Goal: Task Accomplishment & Management: Use online tool/utility

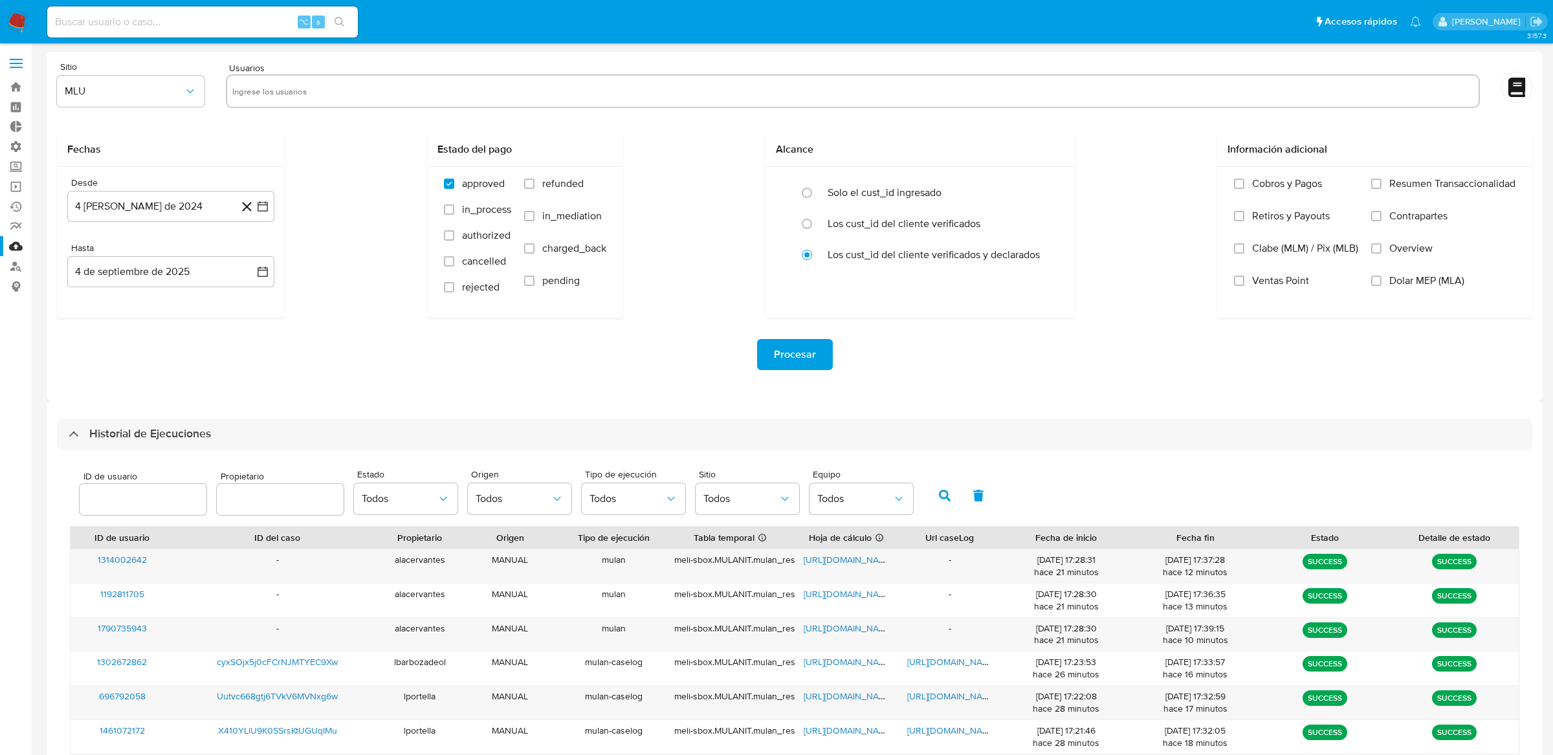
select select "10"
click at [22, 71] on label at bounding box center [16, 63] width 32 height 27
click at [0, 0] on input "checkbox" at bounding box center [0, 0] width 0 height 0
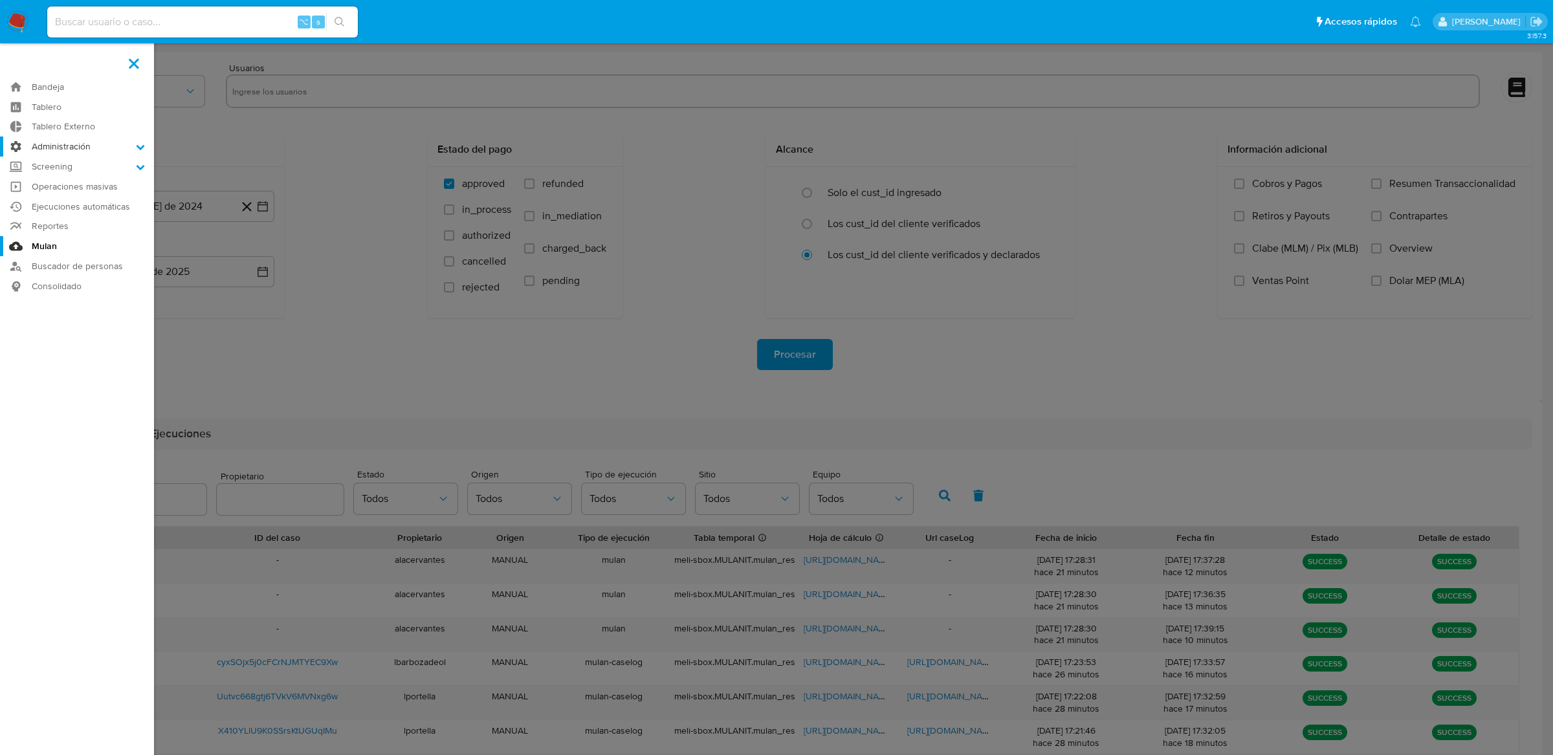
click at [36, 137] on label "Administración" at bounding box center [77, 147] width 154 height 20
click at [0, 0] on input "Administración" at bounding box center [0, 0] width 0 height 0
click at [50, 165] on link "Reglas" at bounding box center [77, 165] width 154 height 16
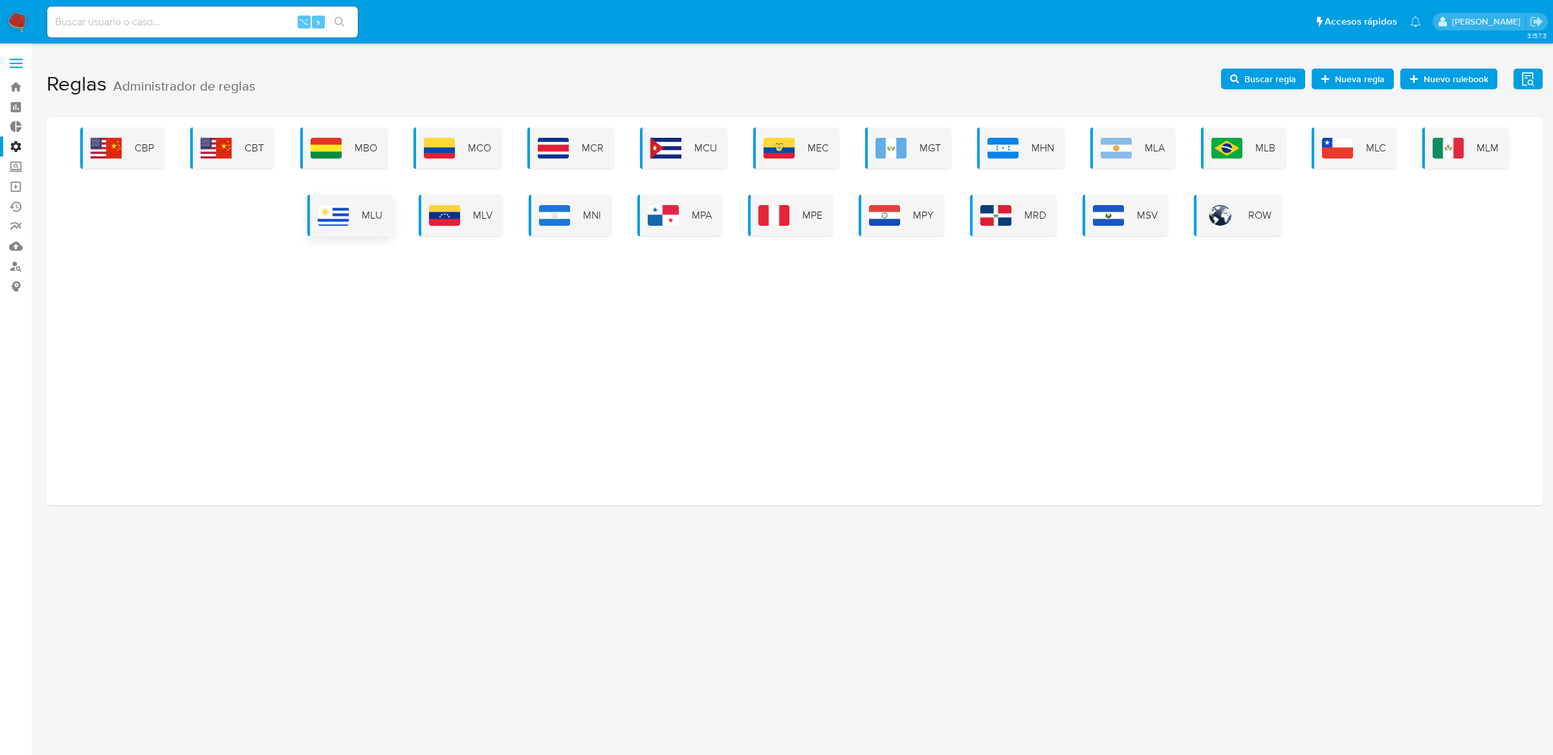
click at [370, 222] on div "MLU" at bounding box center [349, 215] width 85 height 41
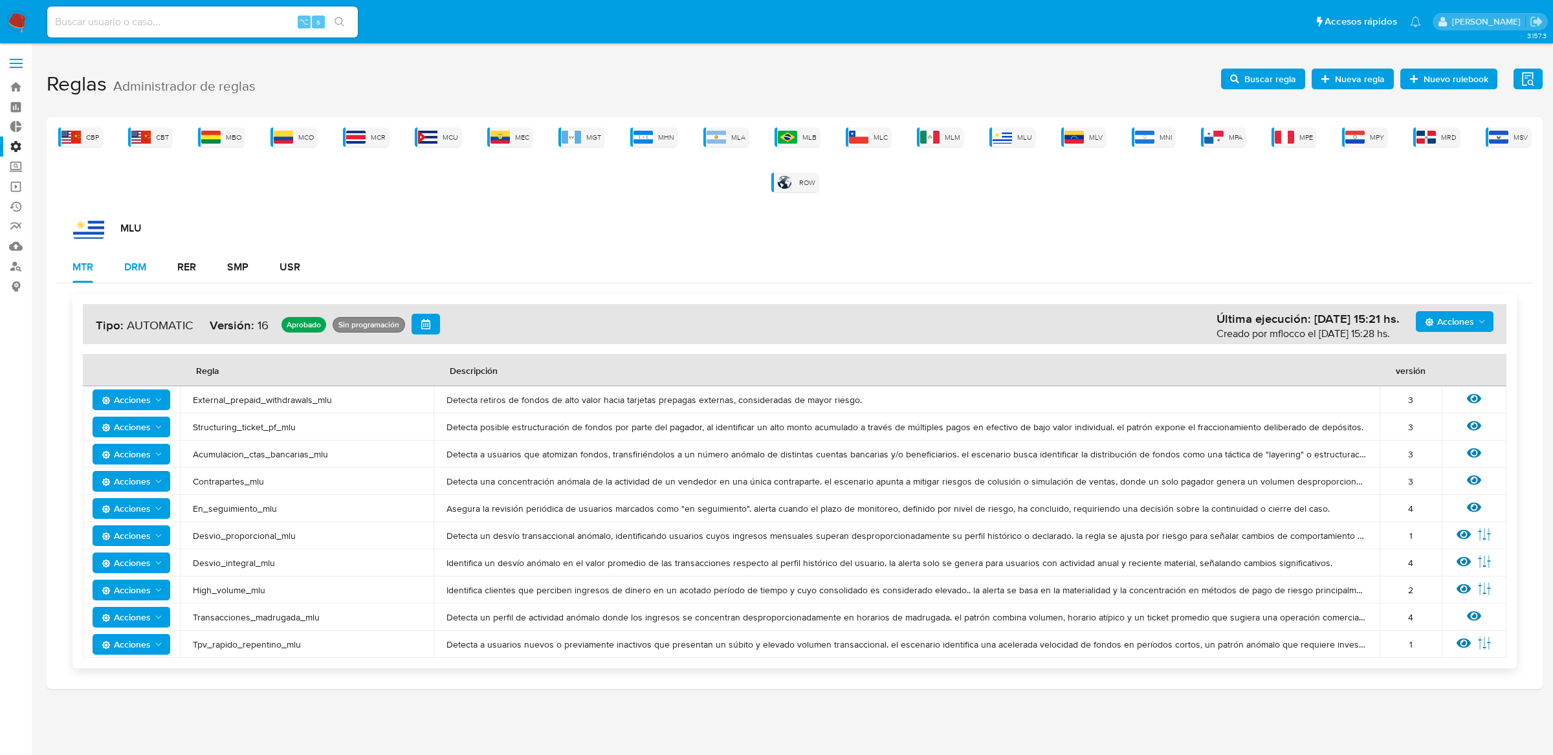
click at [155, 271] on button "DRM" at bounding box center [135, 267] width 53 height 31
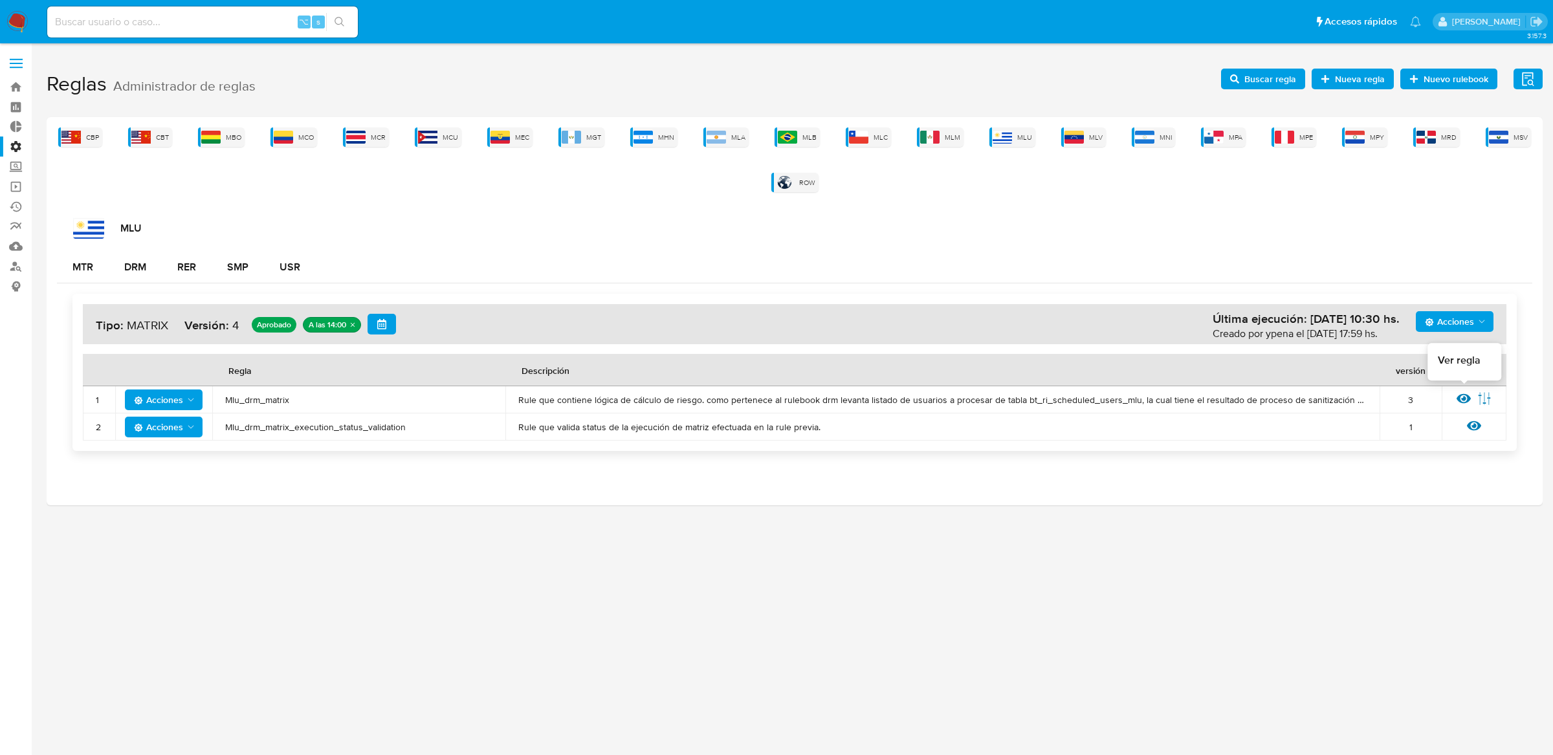
click at [1465, 399] on icon at bounding box center [1464, 399] width 14 height 10
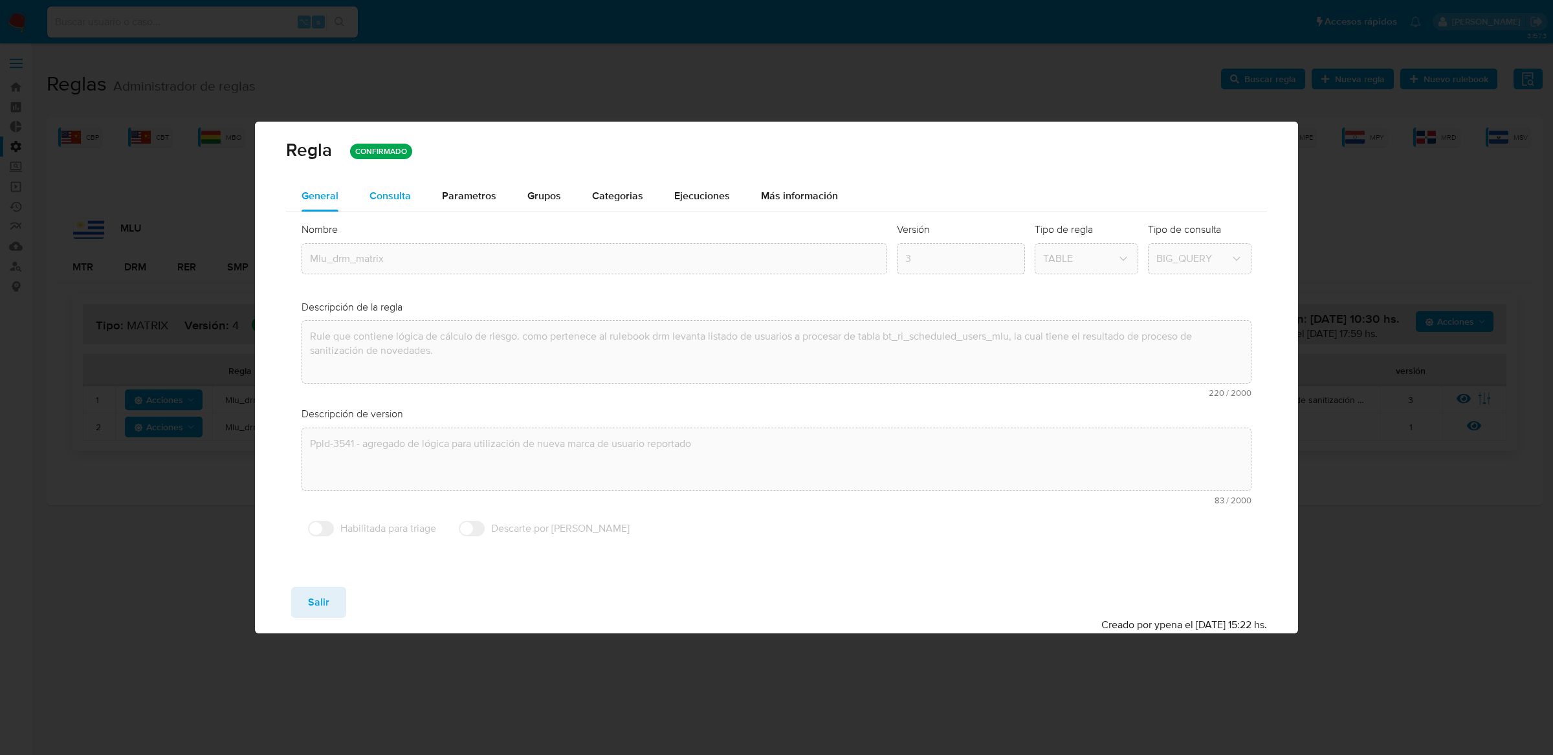
click at [392, 206] on div "Consulta" at bounding box center [390, 196] width 41 height 31
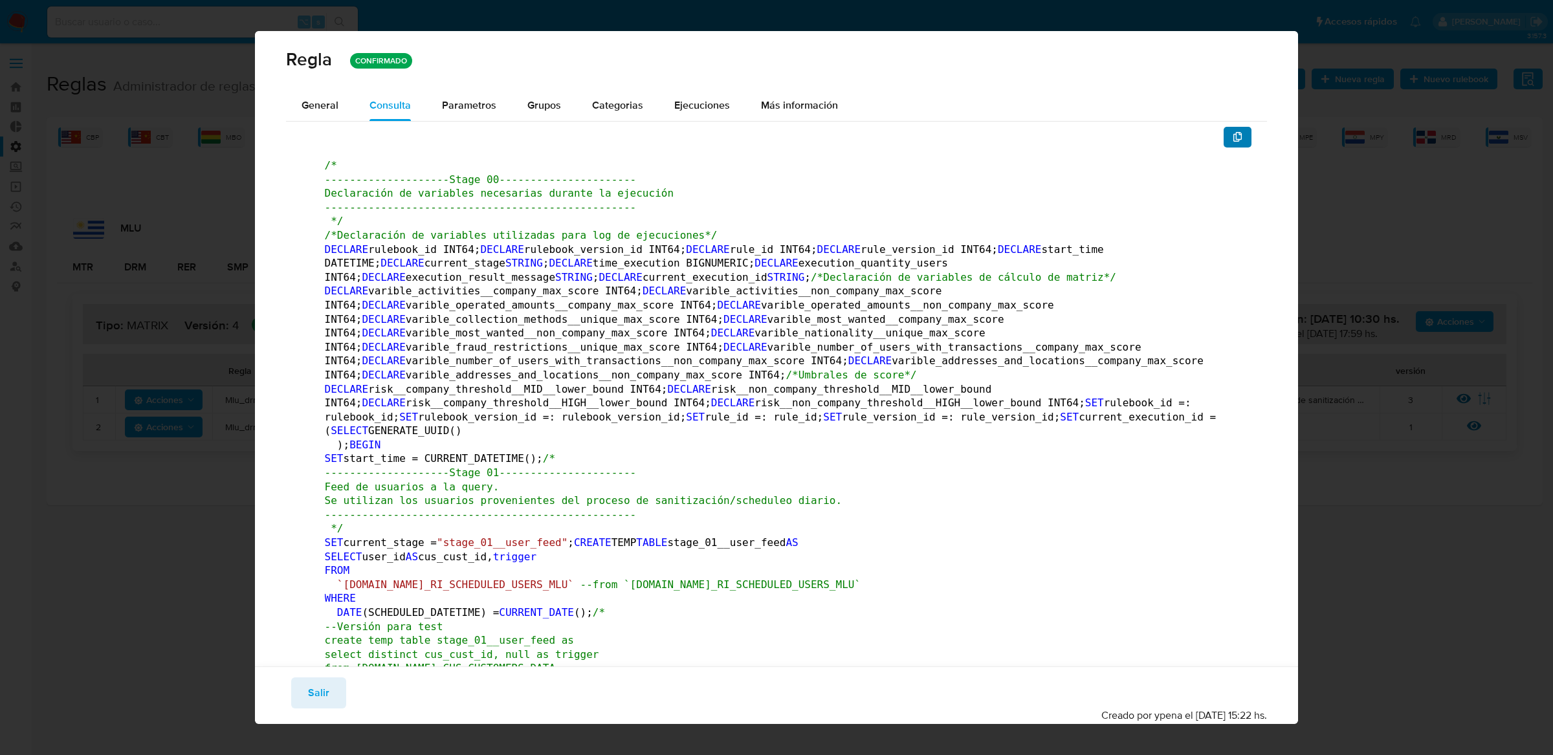
click at [1232, 131] on button "button" at bounding box center [1238, 137] width 28 height 21
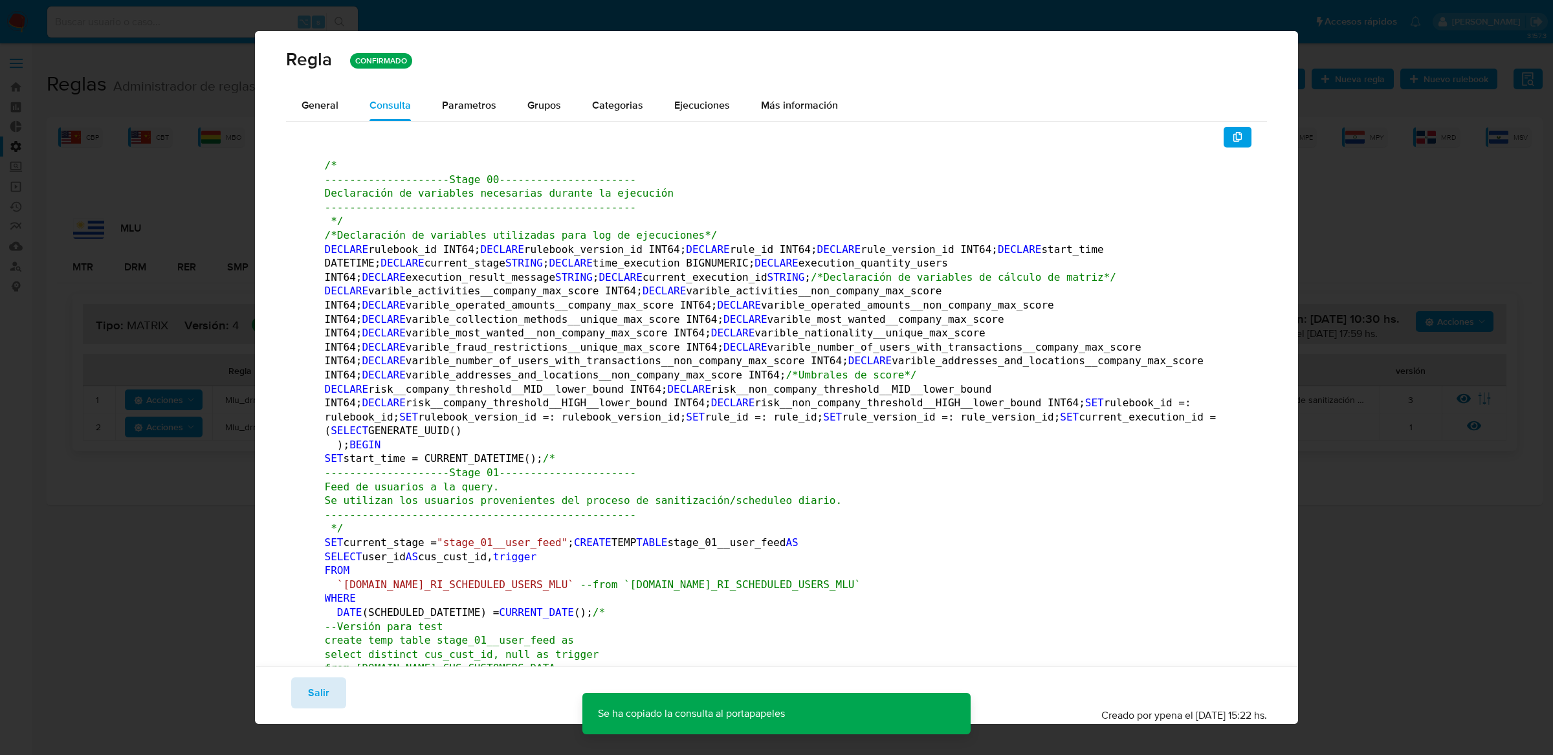
click at [325, 700] on span "Salir" at bounding box center [318, 693] width 21 height 28
